Goal: Find specific page/section: Find specific page/section

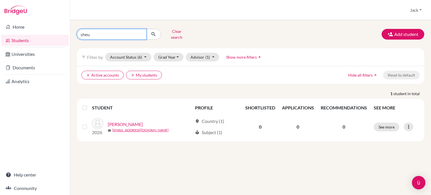
click at [140, 32] on input "sheu" at bounding box center [112, 34] width 70 height 11
click at [151, 32] on icon "submit" at bounding box center [154, 34] width 6 height 6
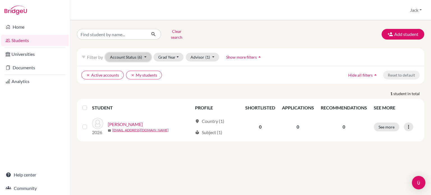
click at [126, 54] on button "Account Status (6)" at bounding box center [128, 57] width 46 height 9
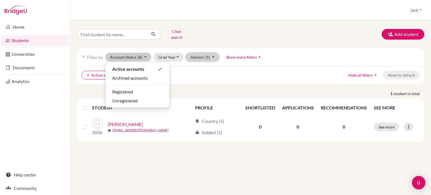
click at [213, 53] on button "Advisor (1)" at bounding box center [202, 57] width 33 height 9
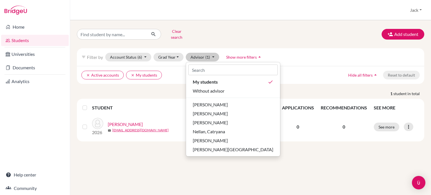
click at [169, 48] on div "filter_list Filter by Account Status (6) Active accounts done Archived accounts…" at bounding box center [251, 57] width 348 height 18
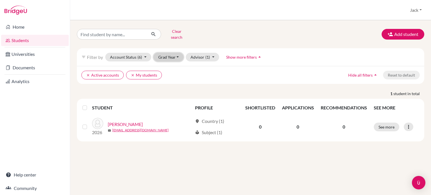
click at [172, 53] on button "Grad Year" at bounding box center [169, 57] width 30 height 9
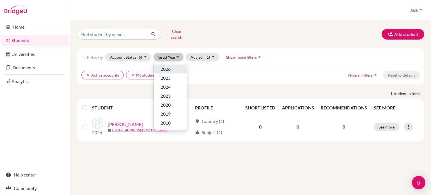
click at [166, 66] on span "2026" at bounding box center [166, 69] width 10 height 7
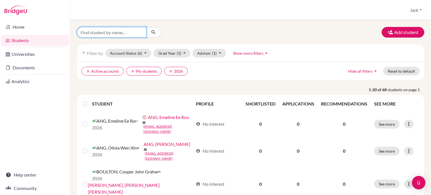
click at [127, 32] on input "Find student by name..." at bounding box center [112, 32] width 70 height 11
type input "SHEU"
click button "submit" at bounding box center [153, 32] width 15 height 11
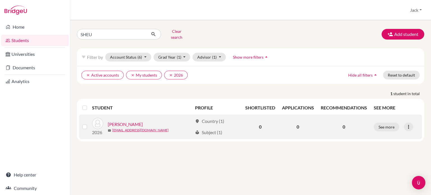
click at [124, 121] on link "[PERSON_NAME]" at bounding box center [125, 124] width 35 height 7
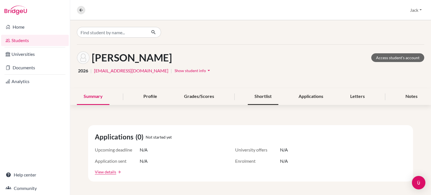
click at [254, 97] on div "Shortlist" at bounding box center [263, 96] width 31 height 17
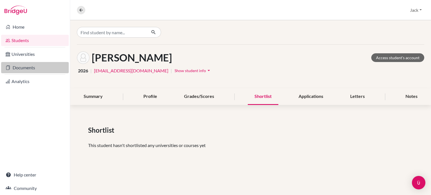
click at [24, 66] on link "Documents" at bounding box center [35, 67] width 68 height 11
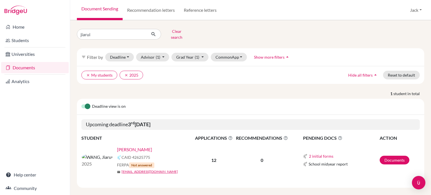
scroll to position [1, 0]
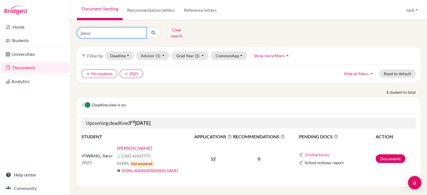
drag, startPoint x: 79, startPoint y: 28, endPoint x: 74, endPoint y: 28, distance: 5.1
click at [74, 28] on div "jiarui Clear search" at bounding box center [131, 33] width 117 height 15
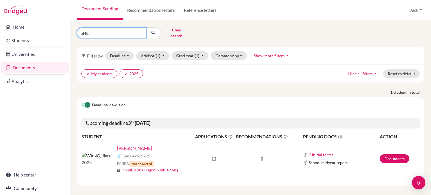
type input "SHEU"
click button "submit" at bounding box center [153, 33] width 15 height 11
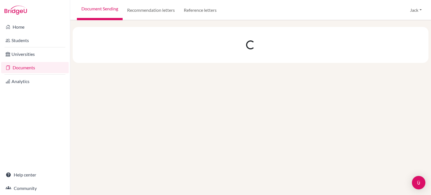
scroll to position [0, 0]
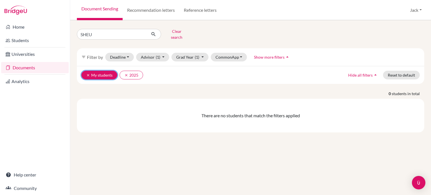
click at [105, 72] on button "clear My students" at bounding box center [99, 75] width 36 height 9
click at [88, 73] on icon "clear" at bounding box center [88, 75] width 4 height 4
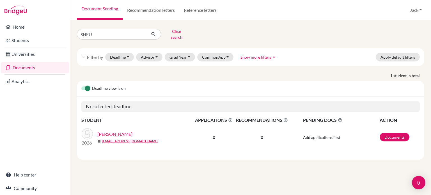
click at [118, 131] on link "[PERSON_NAME]" at bounding box center [114, 134] width 35 height 7
